Goal: Task Accomplishment & Management: Complete application form

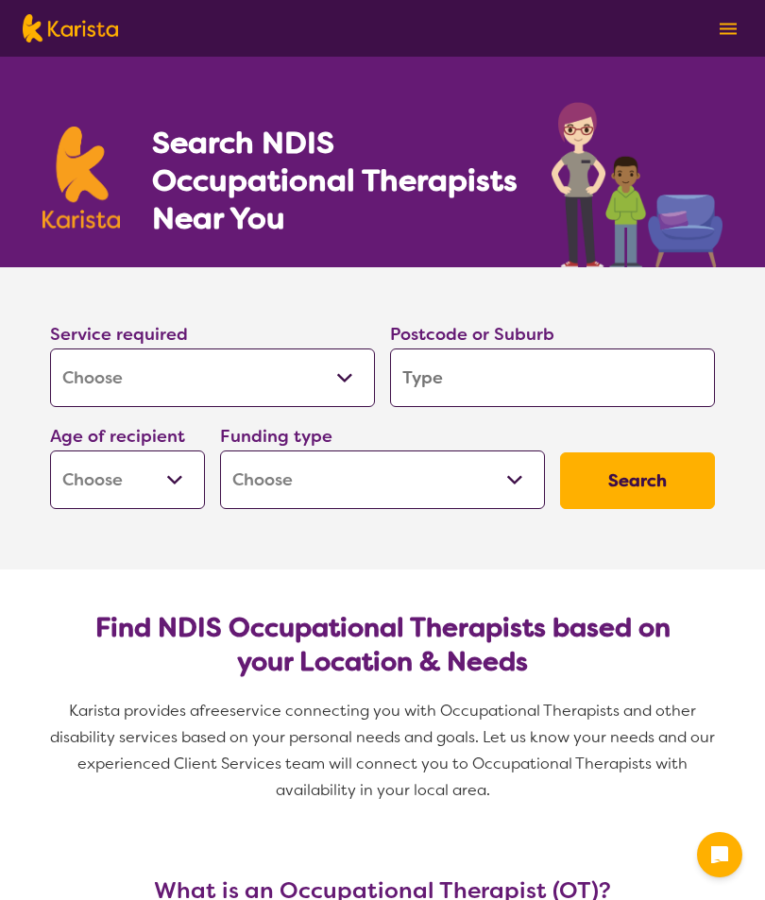
select select "[MEDICAL_DATA]"
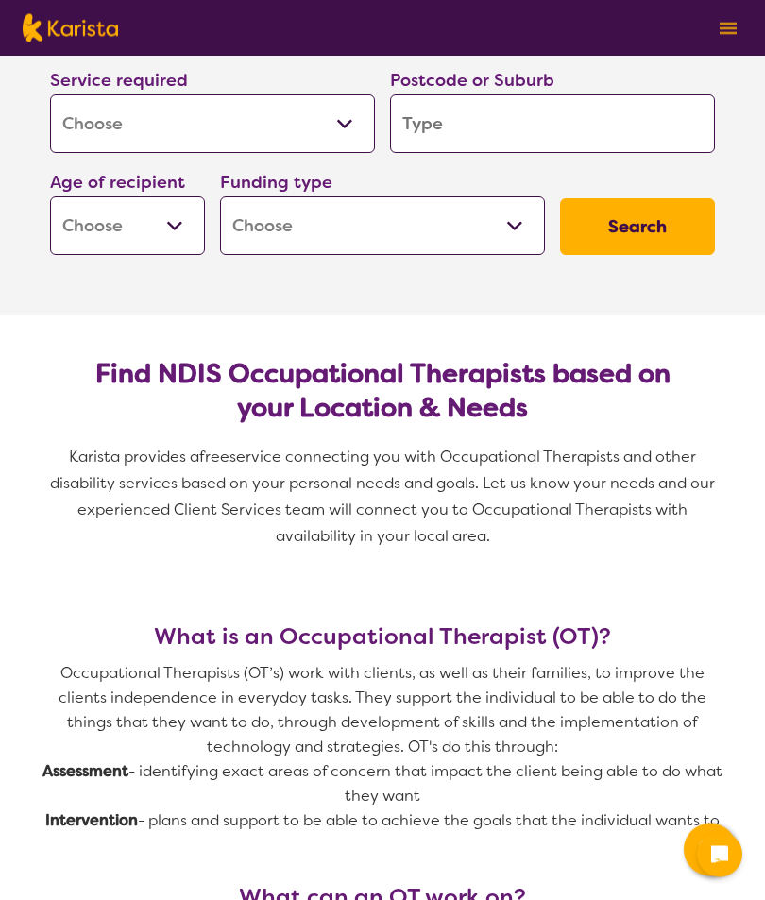
scroll to position [255, 0]
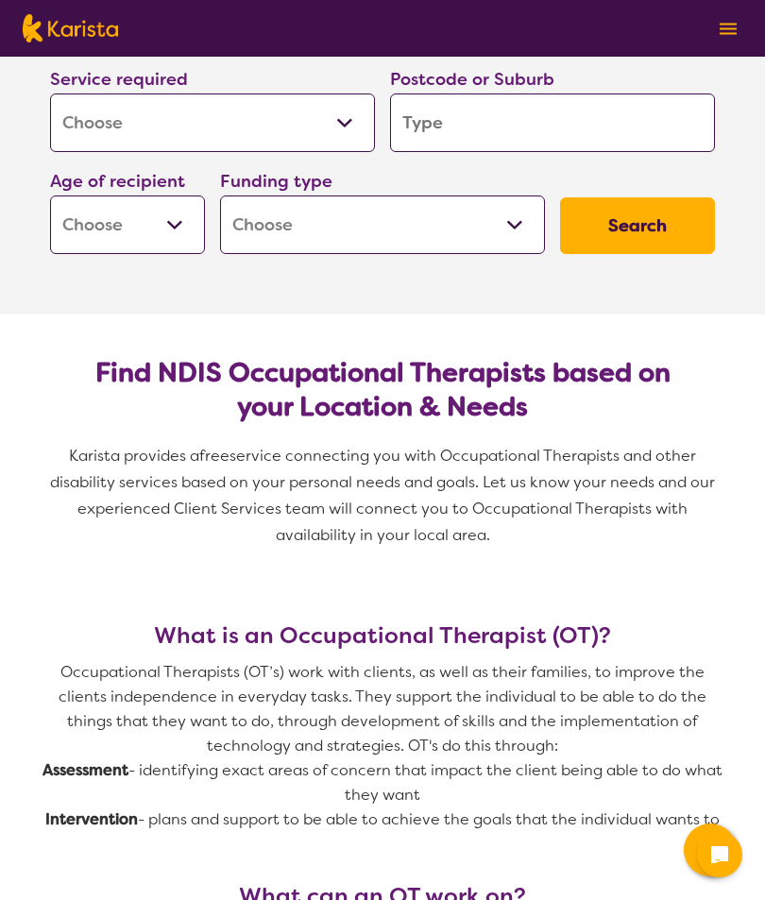
click at [668, 555] on span "Karista provides a free service connecting you with Occupational Therapists and…" at bounding box center [382, 510] width 680 height 134
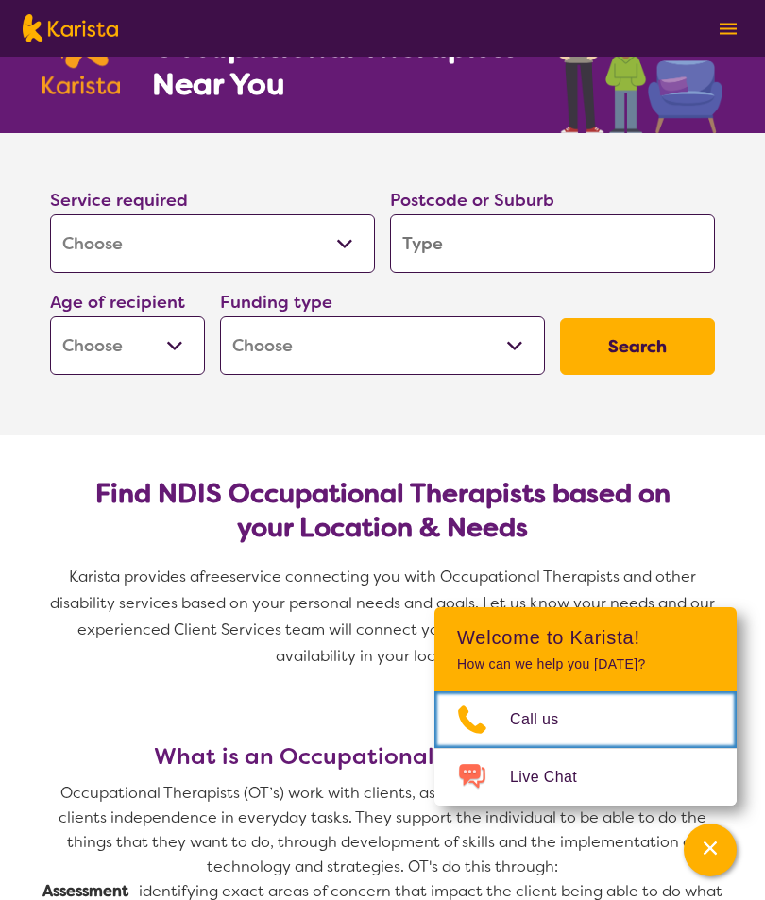
scroll to position [133, 0]
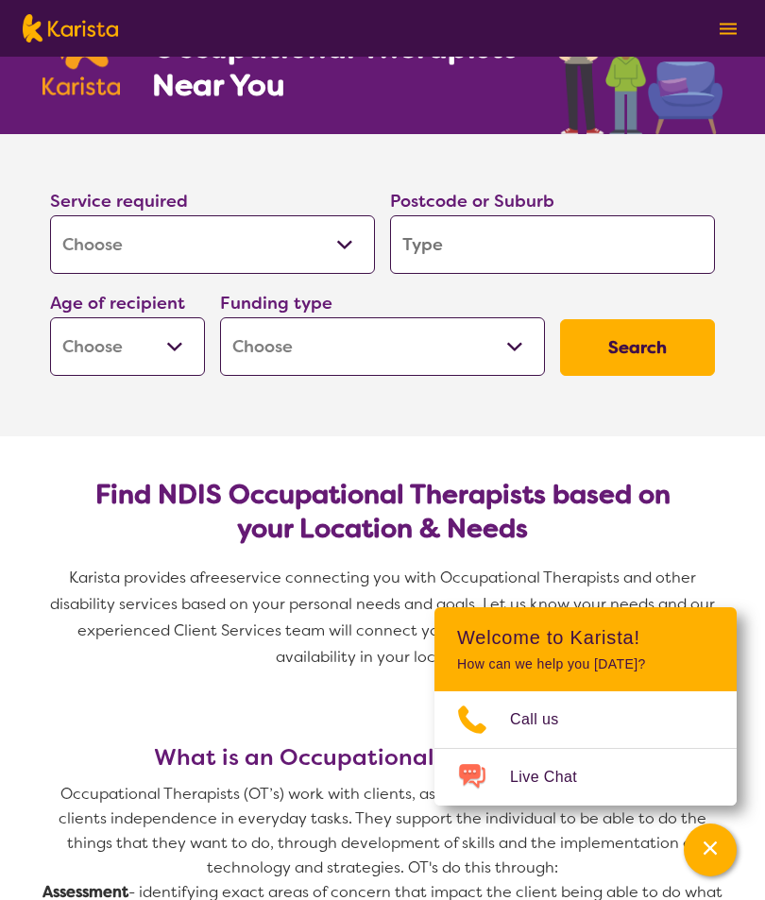
click at [521, 251] on input "search" at bounding box center [552, 244] width 325 height 59
type input "3"
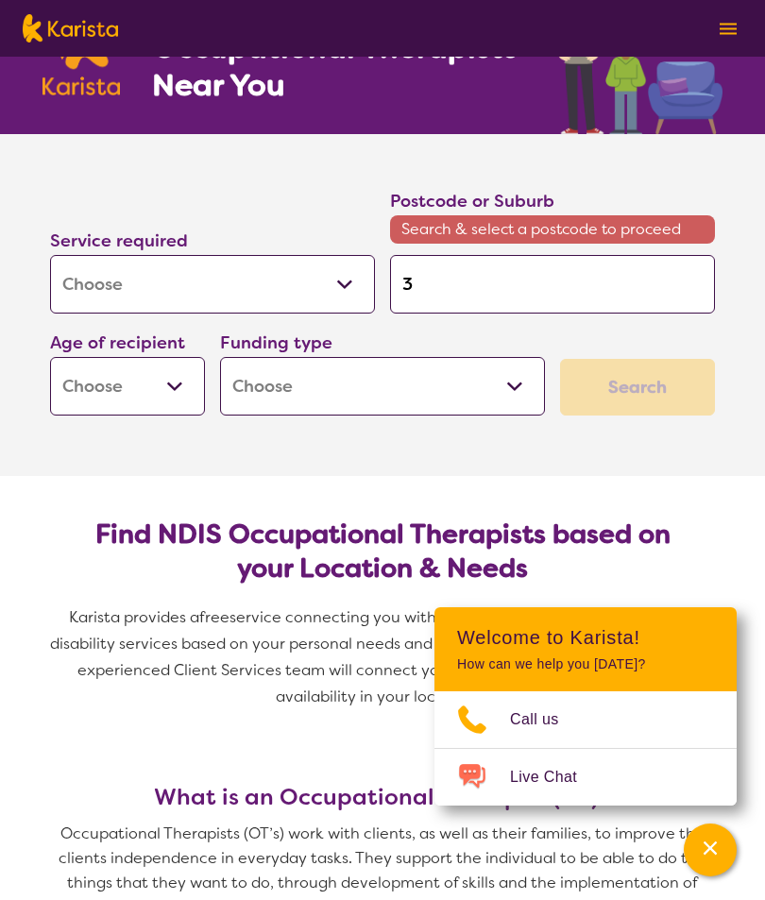
type input "39"
type input "396"
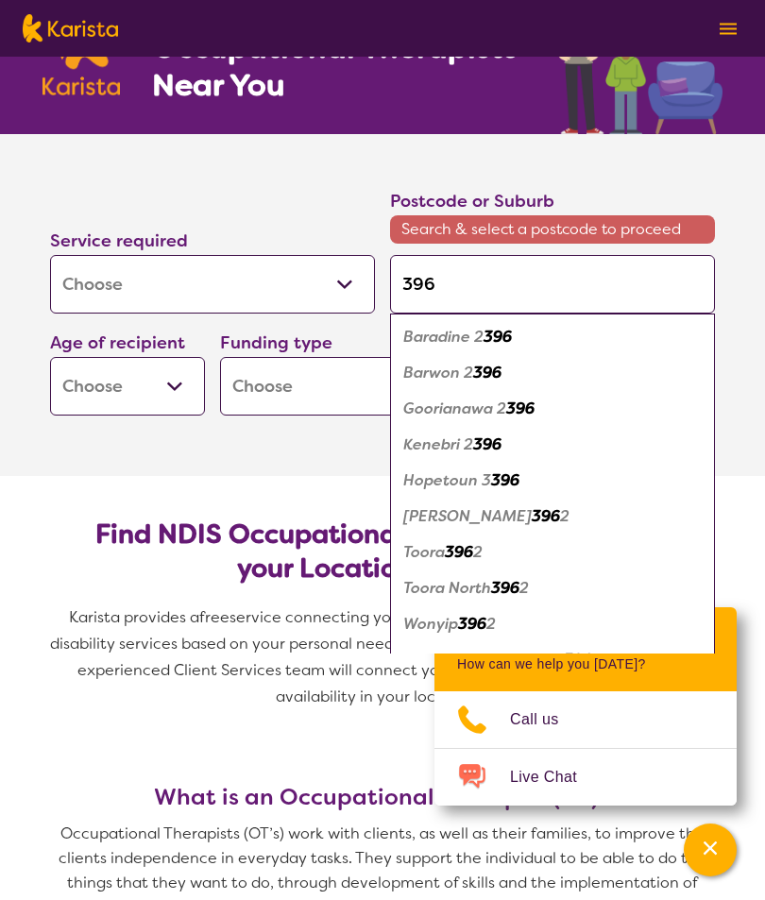
type input "3960"
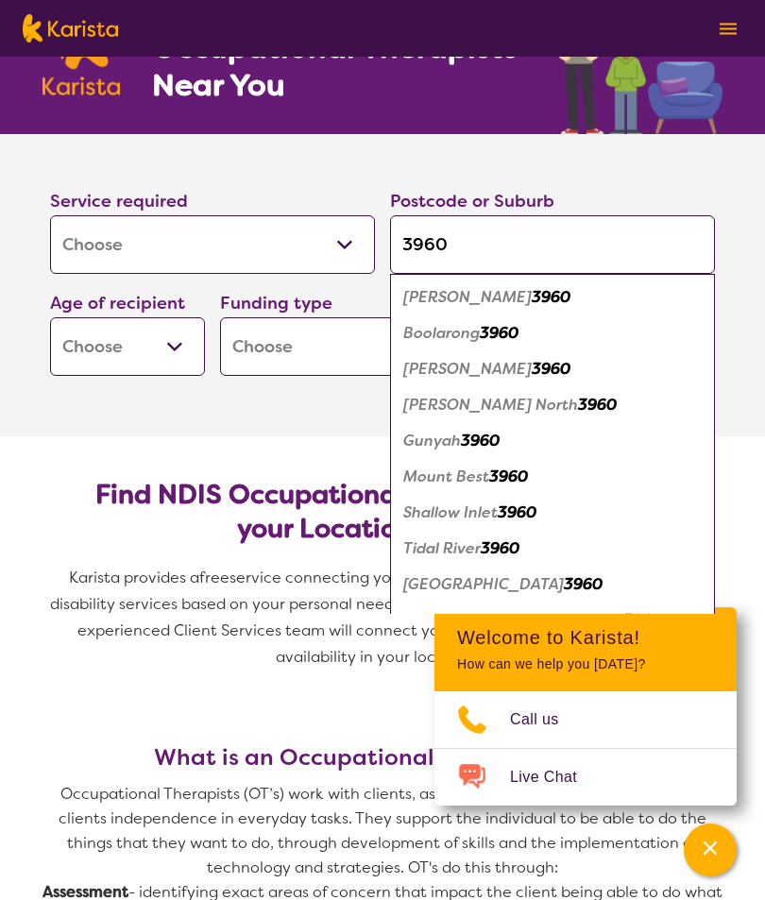
type input "3960"
click at [531, 374] on em "3960" at bounding box center [550, 369] width 39 height 20
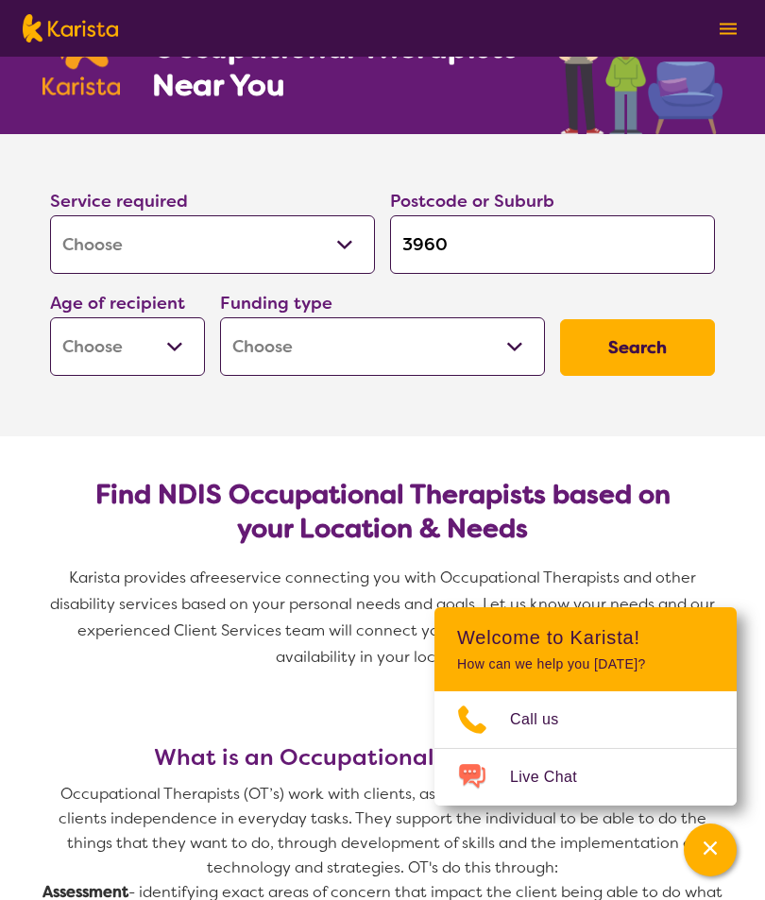
click at [178, 346] on select "Early Childhood - 0 to 9 Child - 10 to 11 Adolescent - 12 to 17 Adult - 18 to 6…" at bounding box center [127, 346] width 155 height 59
select select "AG"
click at [519, 346] on select "Home Care Package (HCP) National Disability Insurance Scheme (NDIS) I don't know" at bounding box center [382, 346] width 325 height 59
select select "HCP"
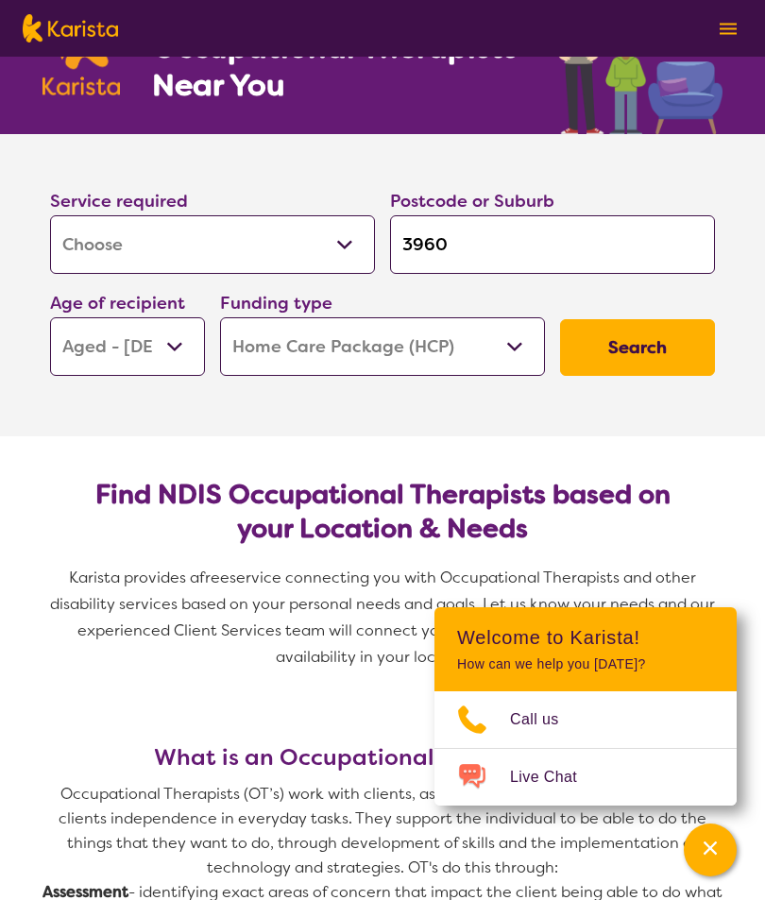
select select "HCP"
click at [632, 353] on button "Search" at bounding box center [637, 347] width 155 height 57
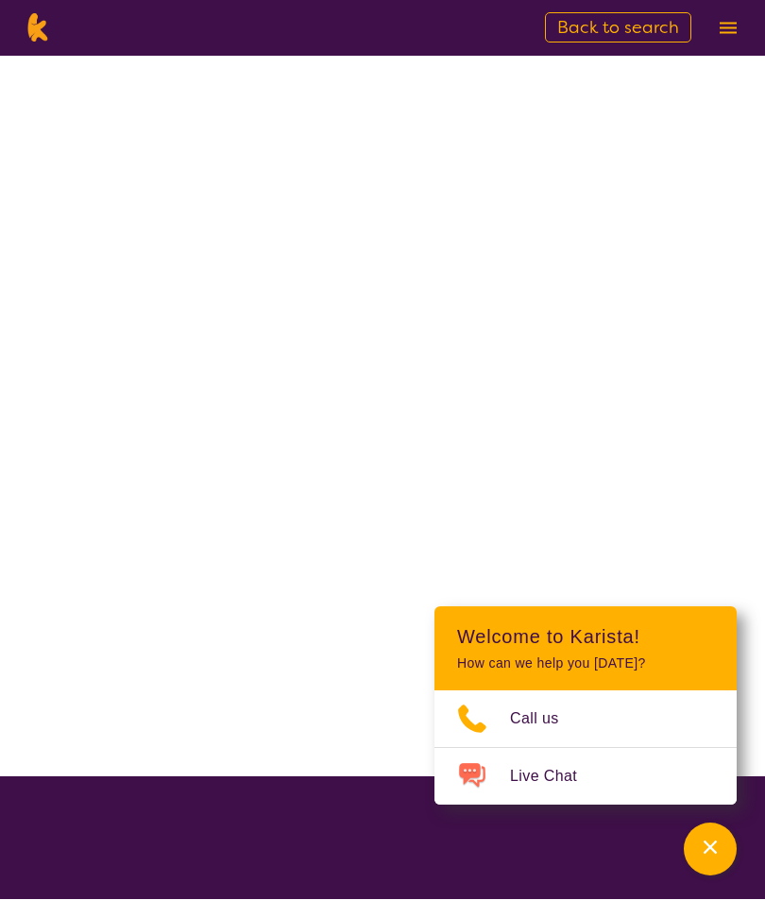
scroll to position [1, 0]
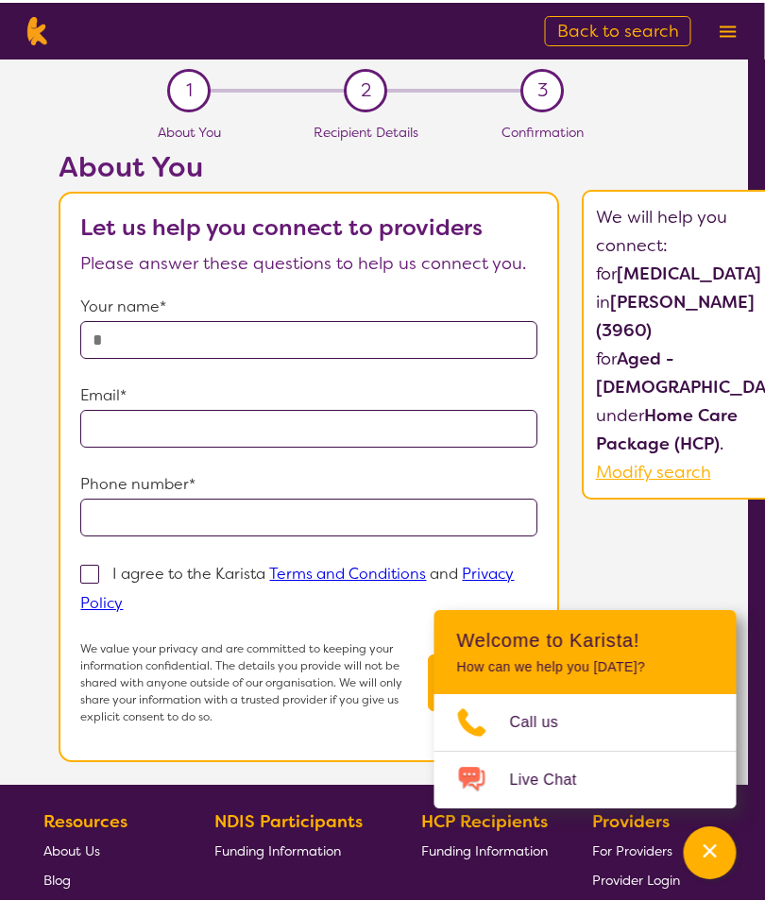
scroll to position [0, 20]
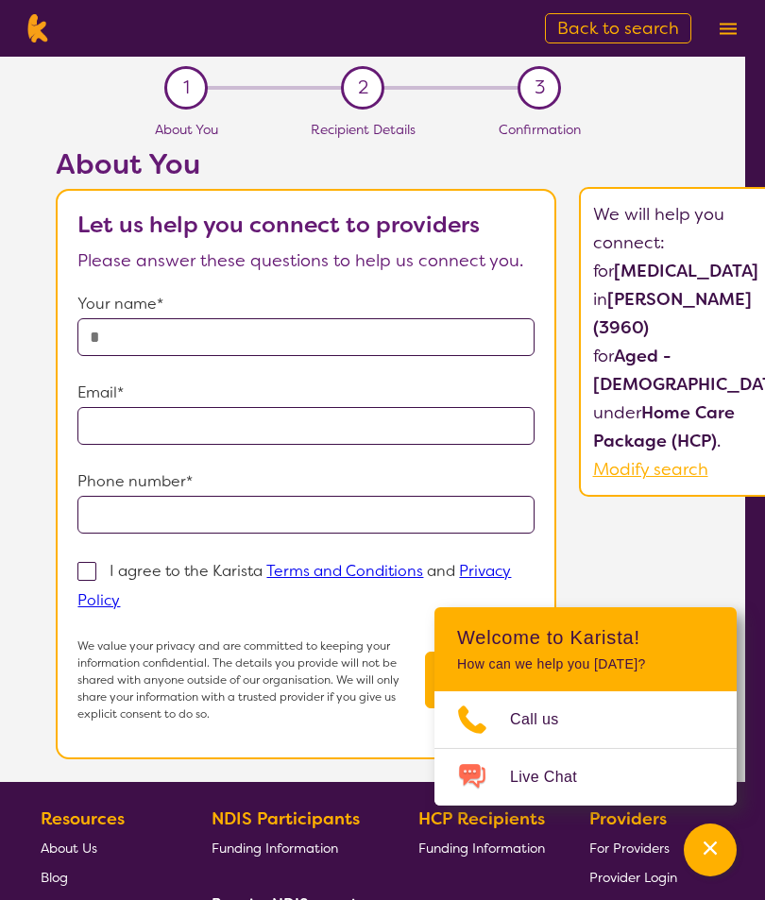
click at [516, 329] on input "text" at bounding box center [305, 337] width 457 height 38
type input "**********"
click at [479, 430] on input "email" at bounding box center [305, 426] width 457 height 38
type input "**********"
